Goal: Task Accomplishment & Management: Manage account settings

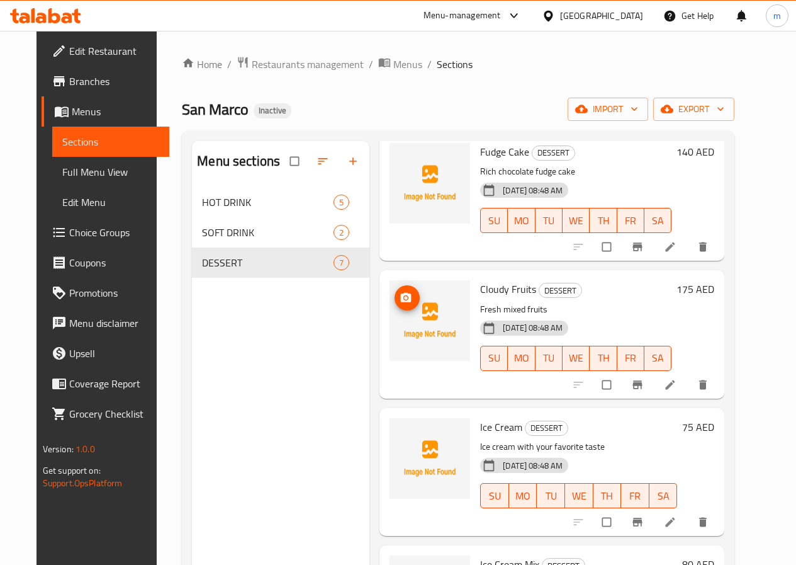
scroll to position [303, 0]
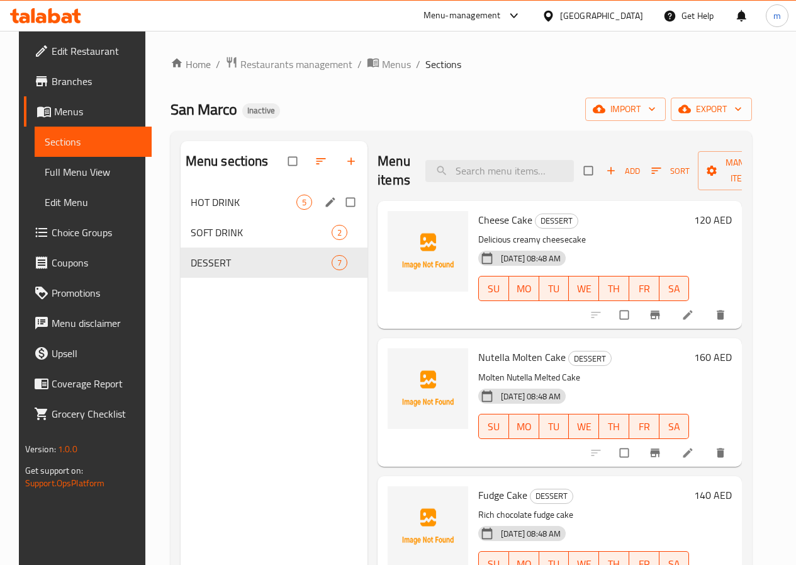
click at [226, 217] on div "HOT DRINK 5" at bounding box center [275, 202] width 188 height 30
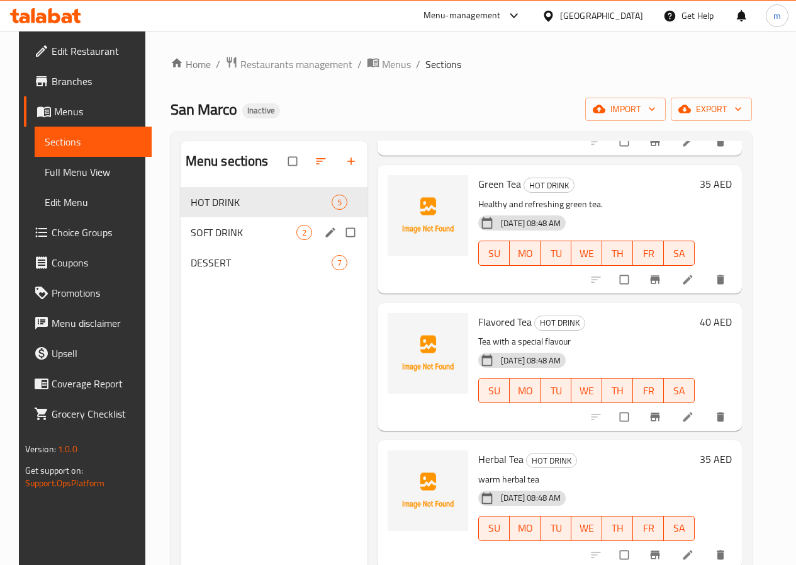
click at [205, 240] on span "SOFT DRINK" at bounding box center [244, 232] width 106 height 15
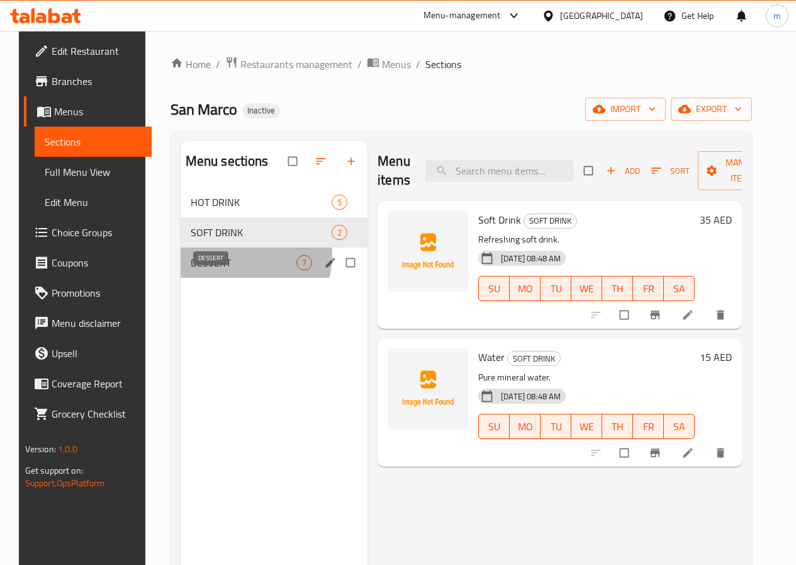
click at [226, 270] on span "DESSERT" at bounding box center [244, 262] width 106 height 15
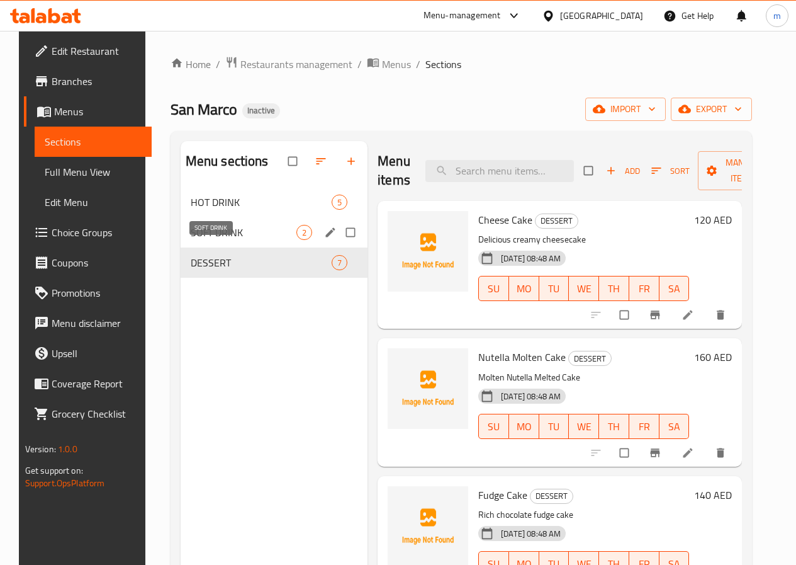
click at [232, 240] on span "SOFT DRINK" at bounding box center [244, 232] width 106 height 15
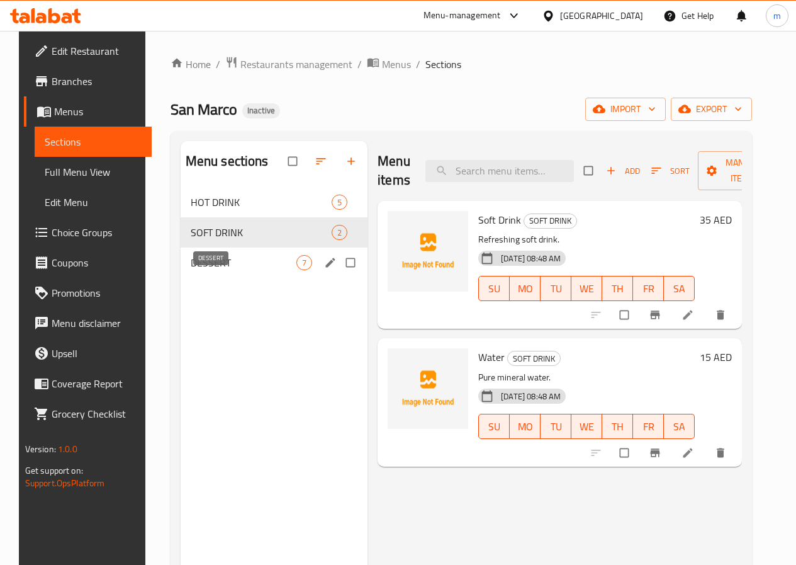
click at [232, 270] on span "DESSERT" at bounding box center [244, 262] width 106 height 15
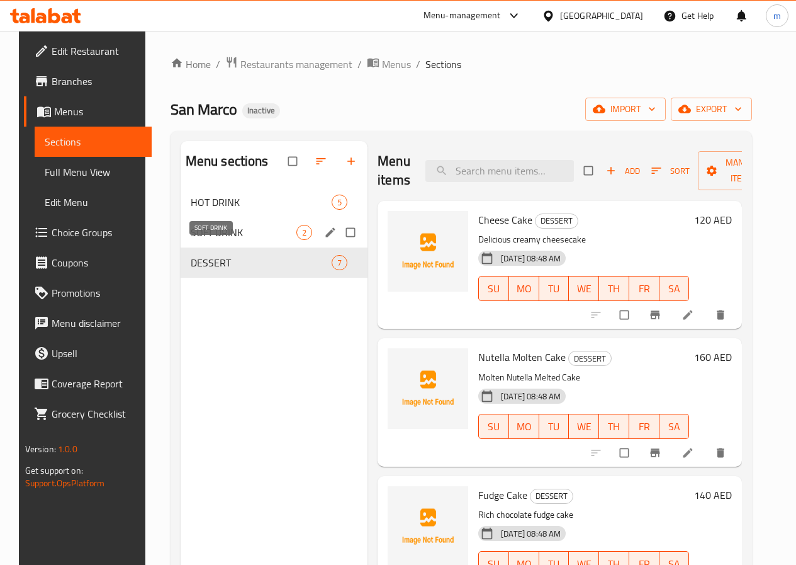
click at [218, 240] on div "SOFT DRINK 2" at bounding box center [275, 232] width 188 height 30
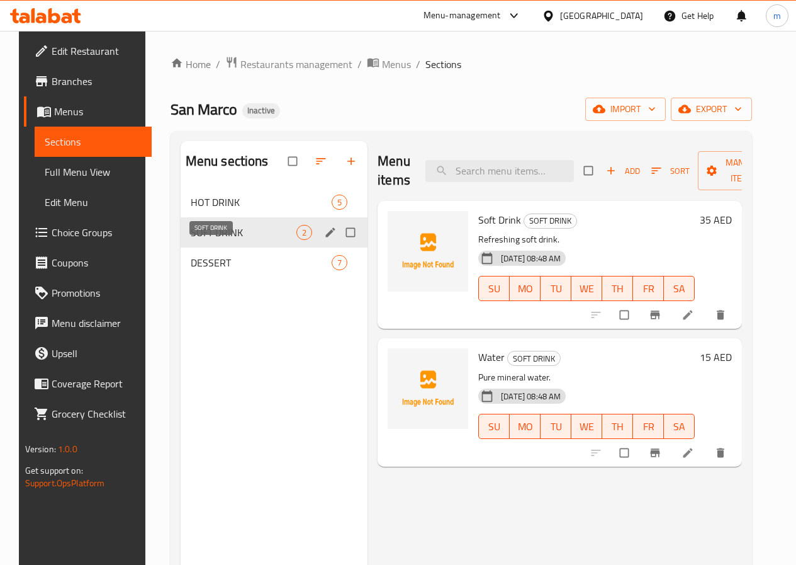
click at [225, 266] on div "DESSERT 7" at bounding box center [275, 262] width 188 height 30
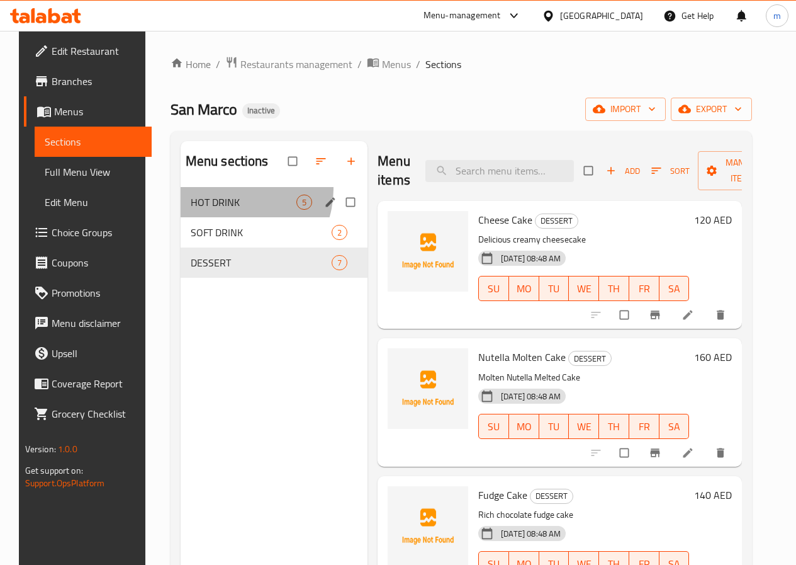
click at [220, 208] on div "HOT DRINK 5" at bounding box center [275, 202] width 188 height 30
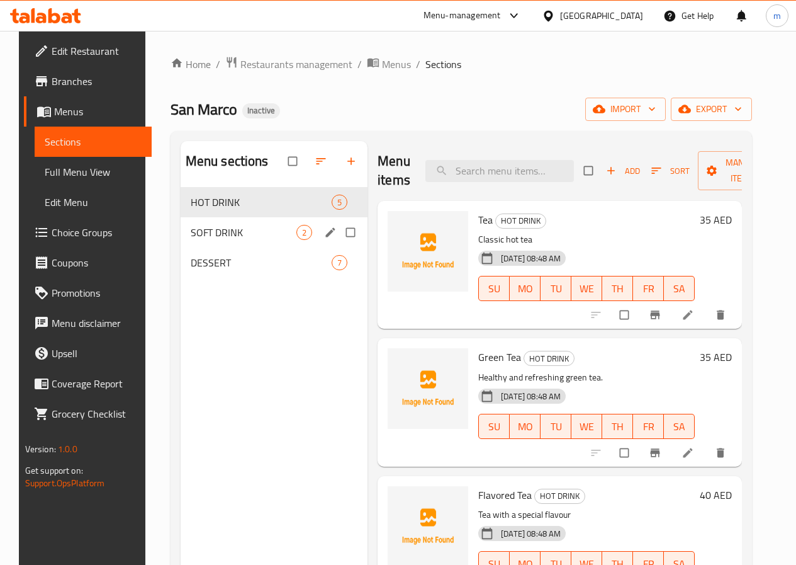
click at [218, 247] on div "SOFT DRINK 2" at bounding box center [275, 232] width 188 height 30
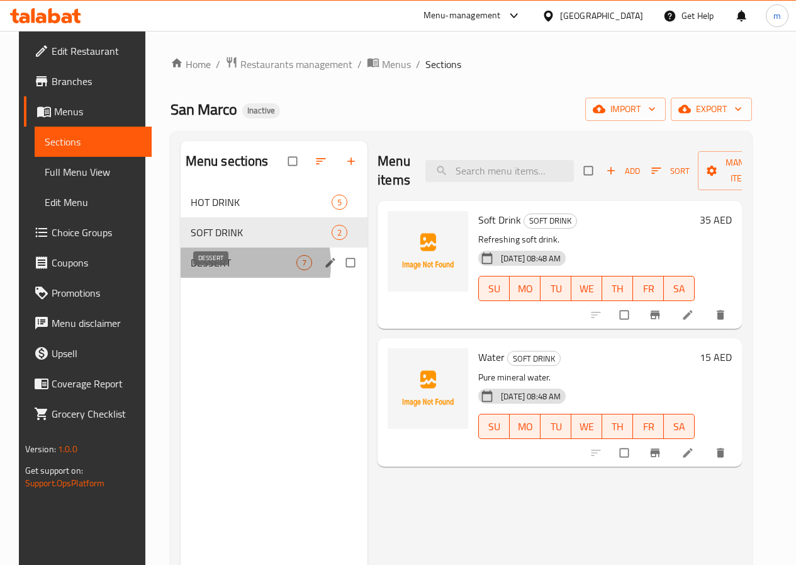
click at [219, 270] on span "DESSERT" at bounding box center [244, 262] width 106 height 15
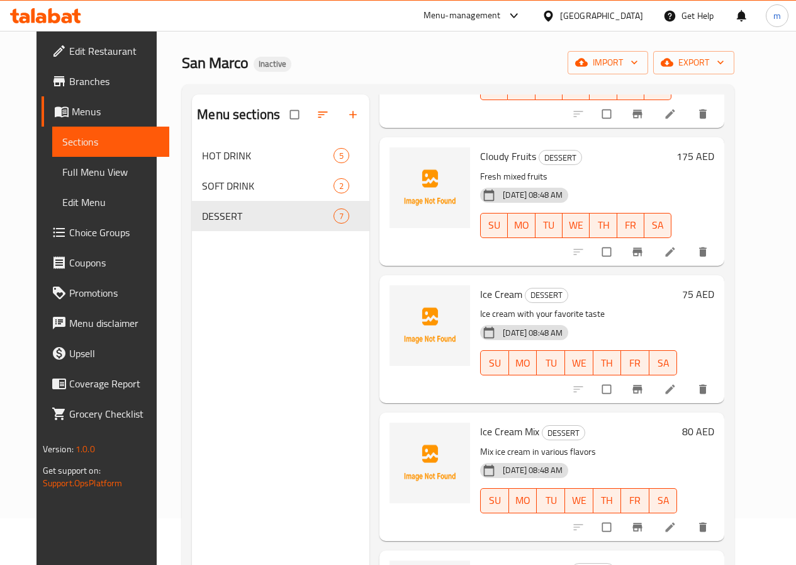
scroll to position [176, 0]
